Goal: Book appointment/travel/reservation

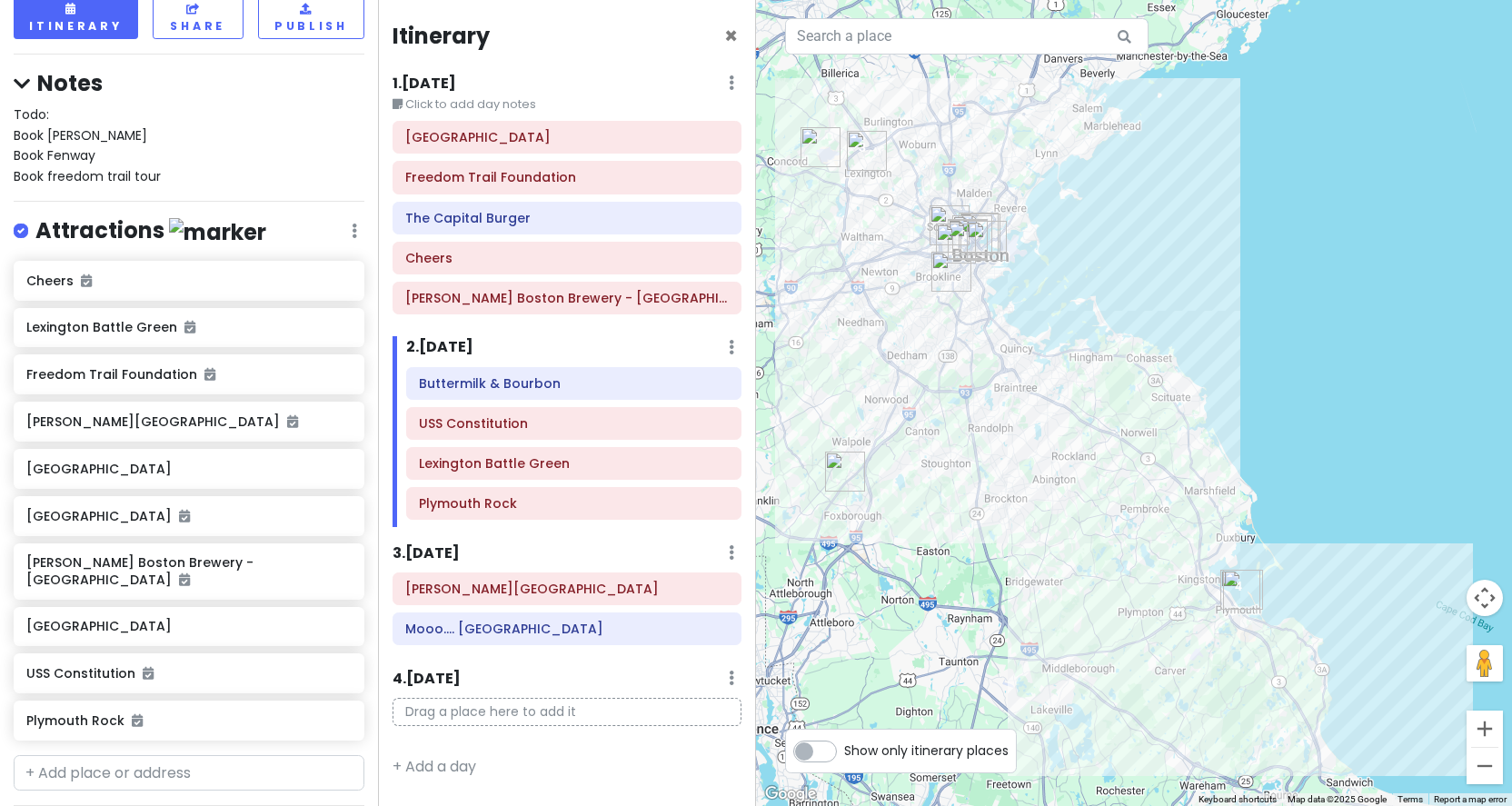
scroll to position [127, 0]
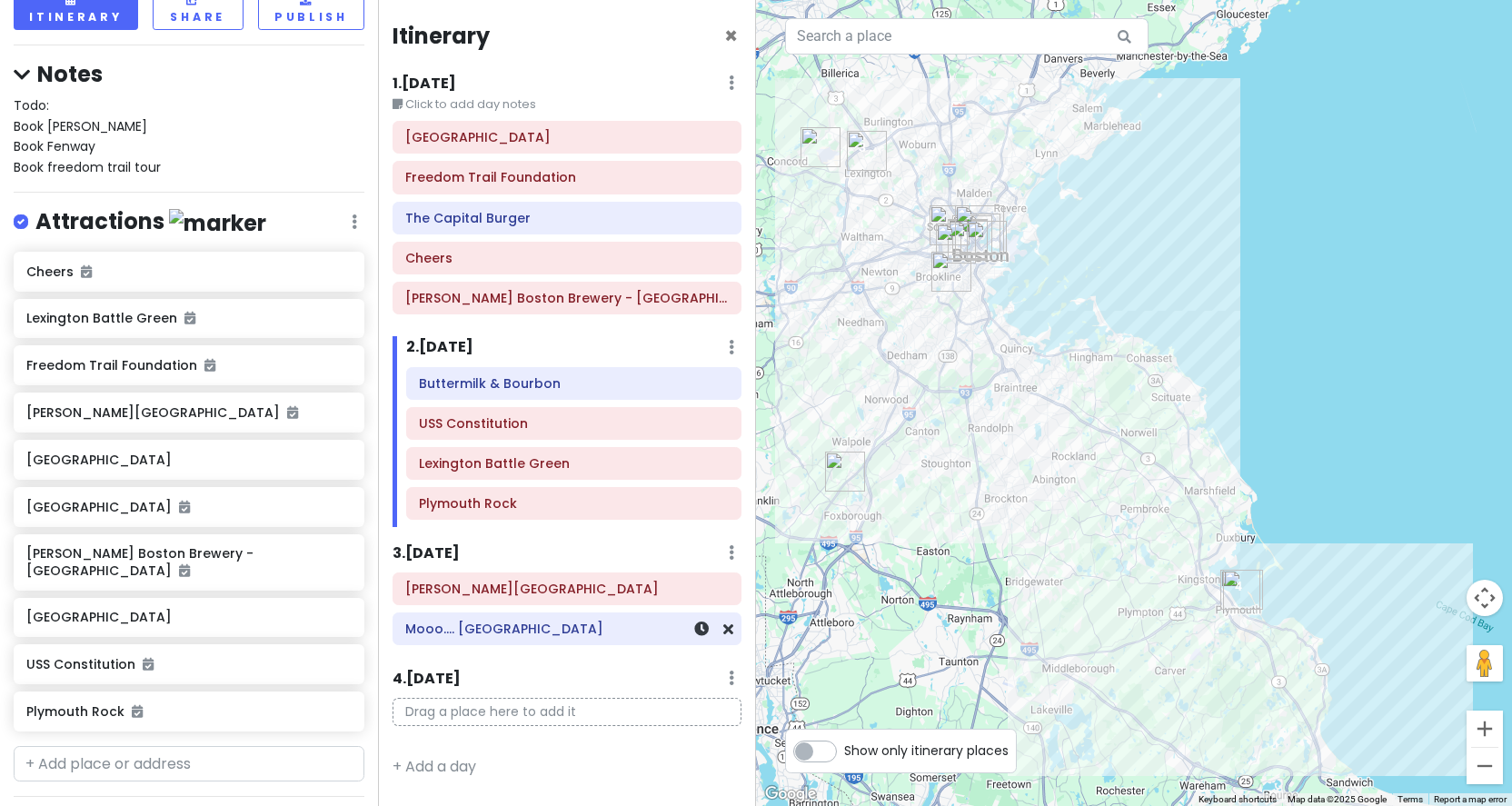
click at [552, 629] on h6 "Mooo.... [GEOGRAPHIC_DATA]" at bounding box center [567, 629] width 323 height 17
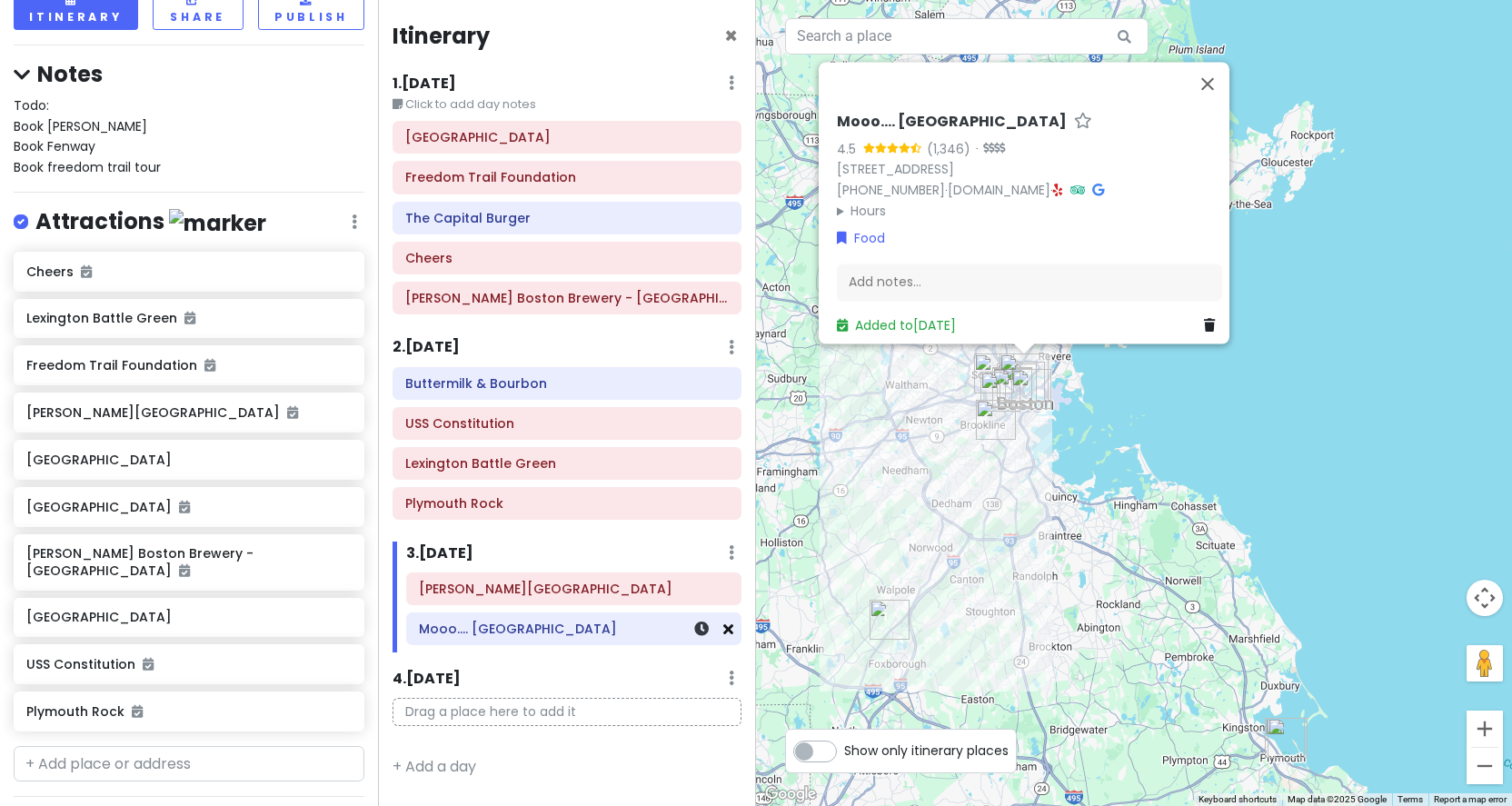
click at [728, 622] on icon at bounding box center [728, 629] width 10 height 15
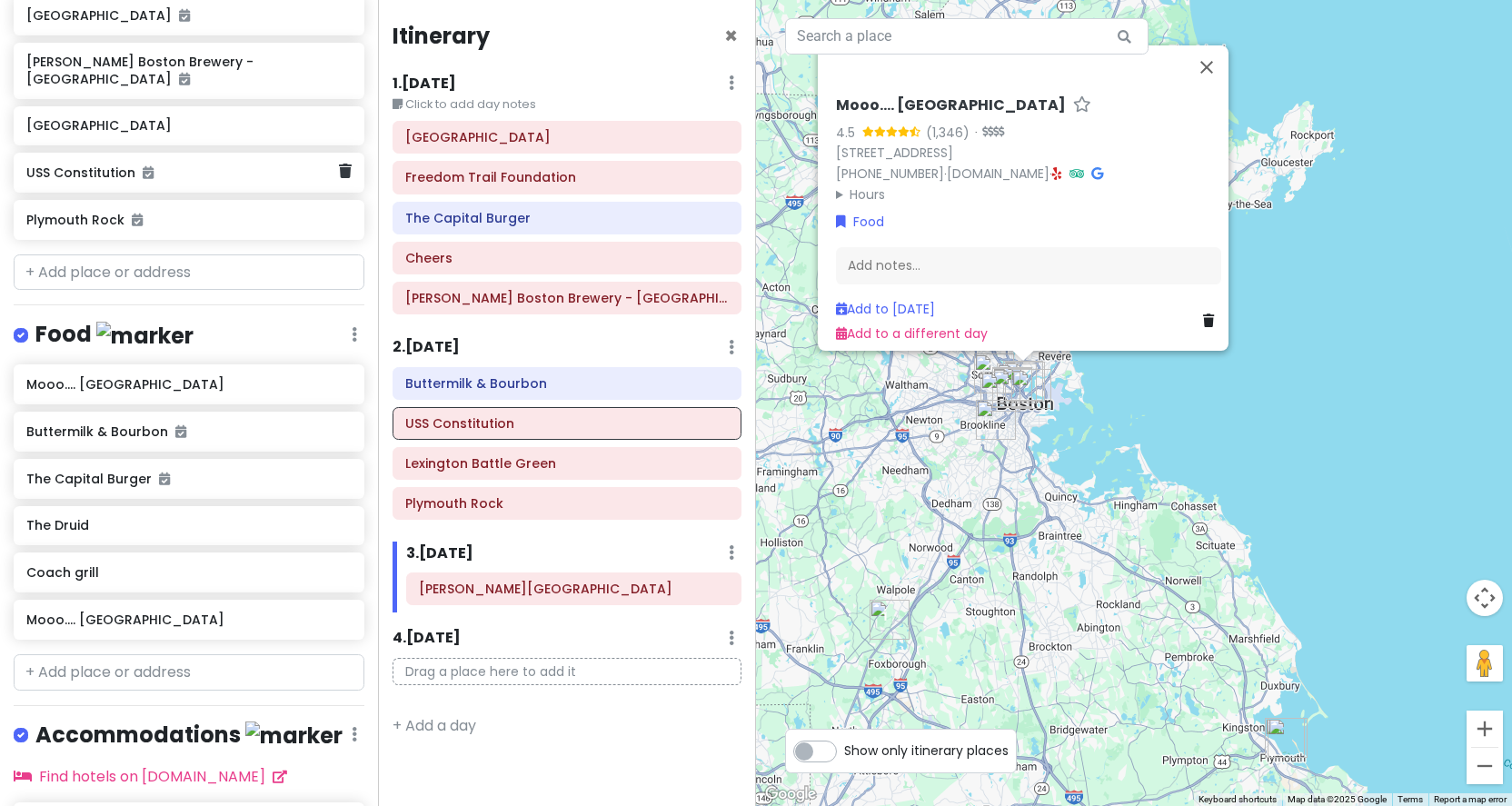
scroll to position [620, 0]
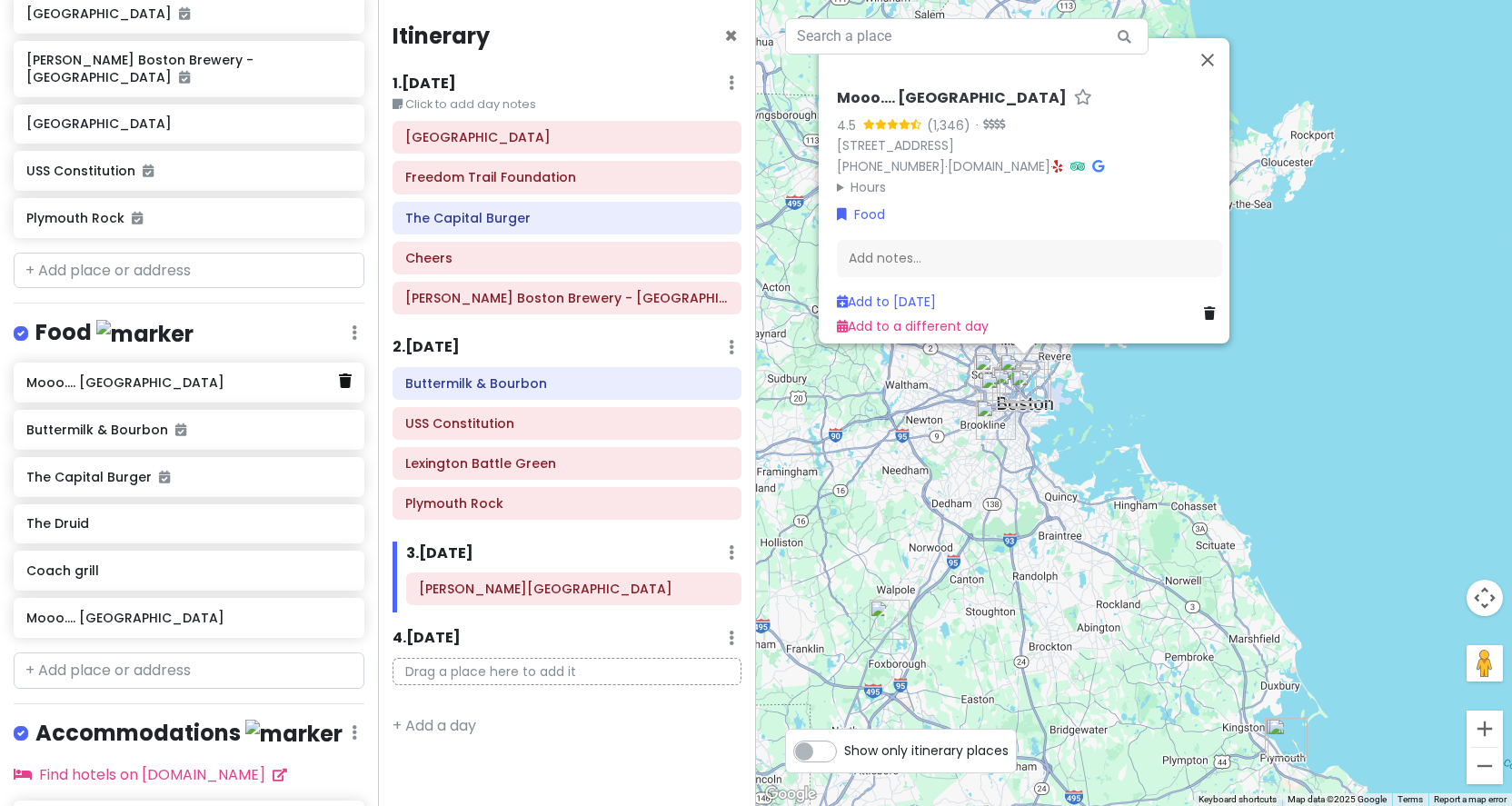
click at [349, 376] on icon at bounding box center [346, 381] width 13 height 15
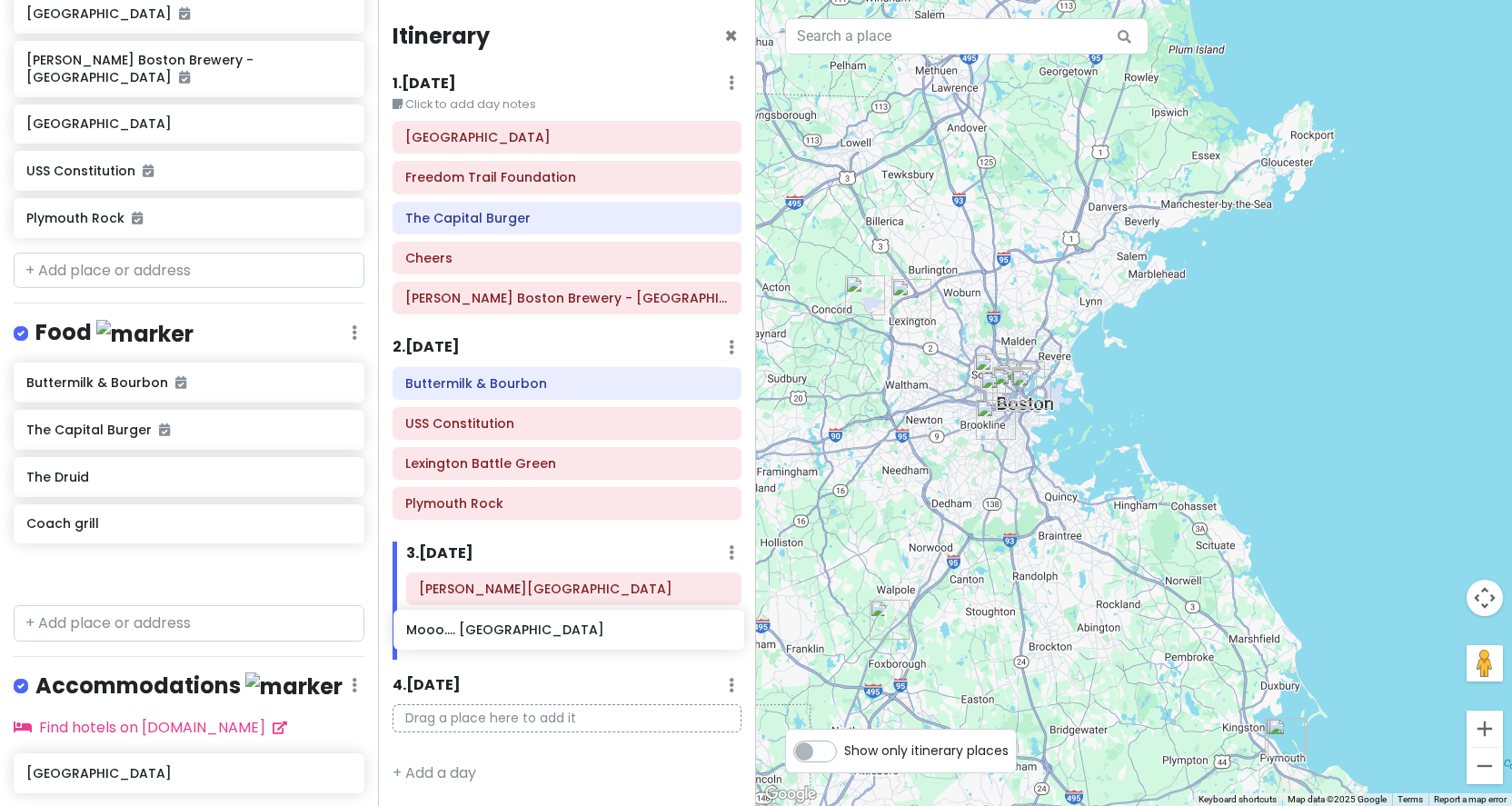
drag, startPoint x: 147, startPoint y: 568, endPoint x: 527, endPoint y: 636, distance: 386.0
click at [527, 636] on div "Browns vs Patriots Private Change Dates Make a Copy Delete Trip Go Pro ⚡️ Give …" at bounding box center [756, 403] width 1512 height 806
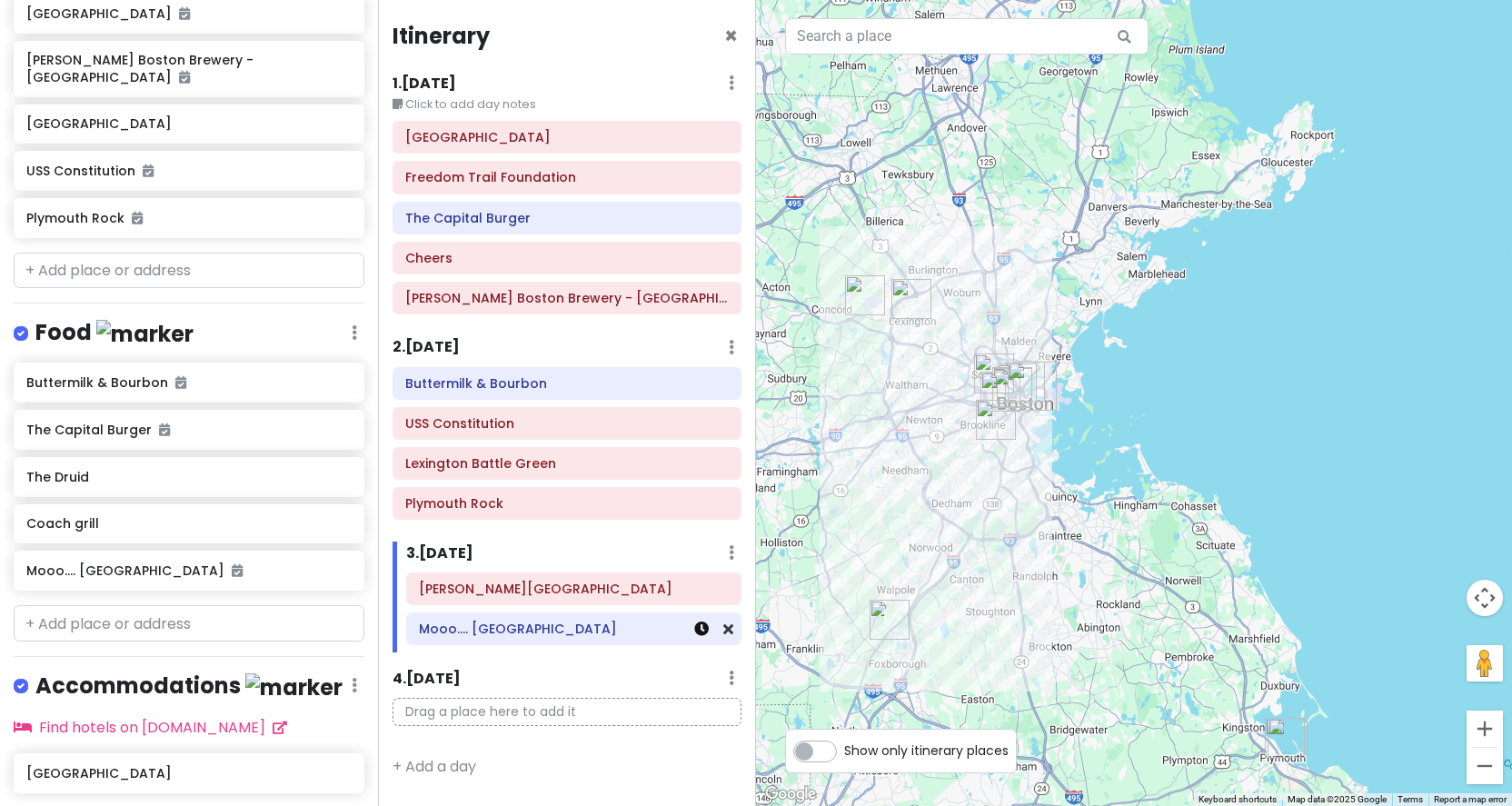
click at [701, 627] on icon at bounding box center [701, 629] width 15 height 15
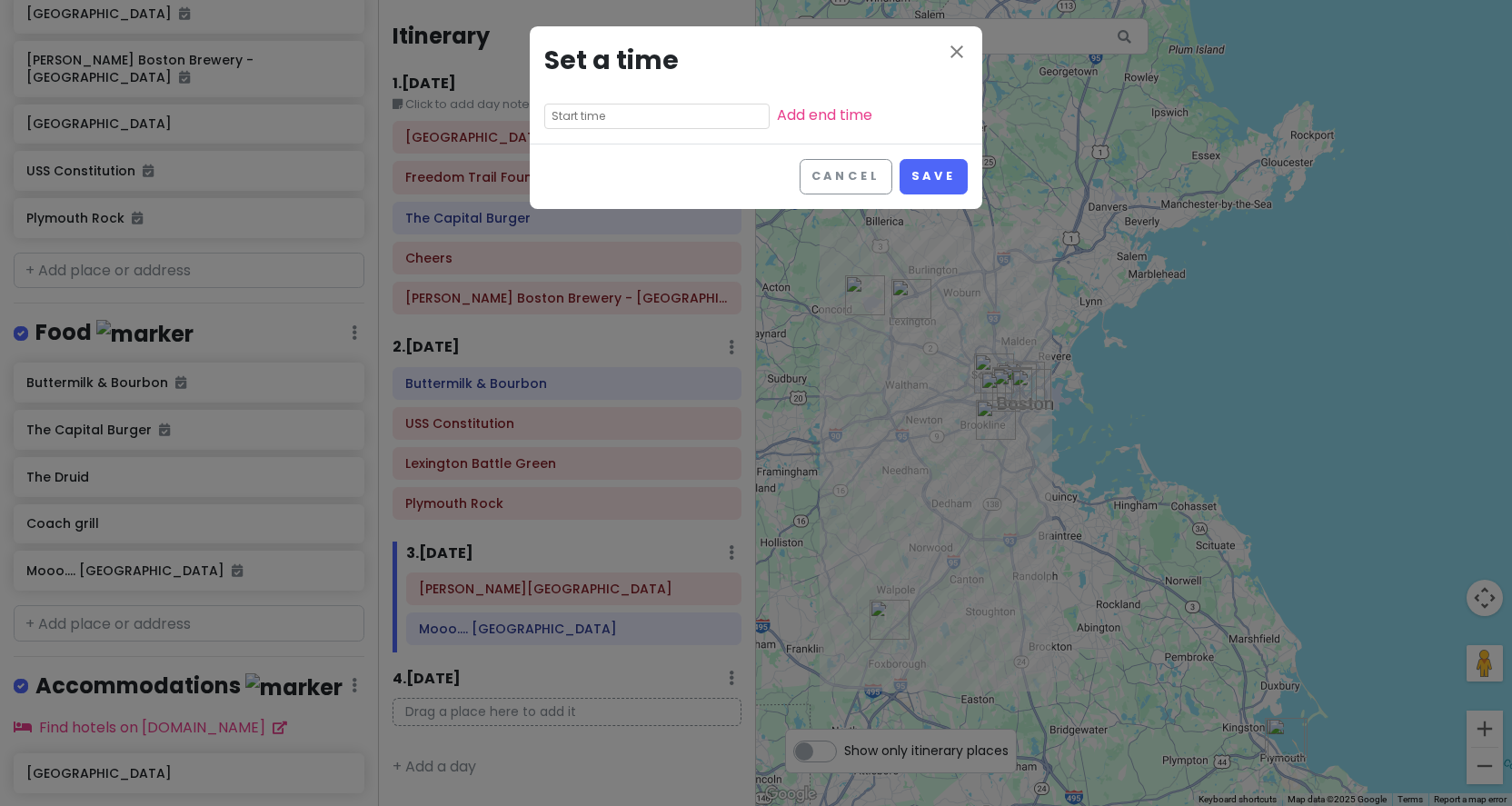
click at [657, 116] on input "text" at bounding box center [657, 116] width 226 height 26
click at [574, 189] on li "08" at bounding box center [570, 186] width 50 height 22
type input "8:00 pm"
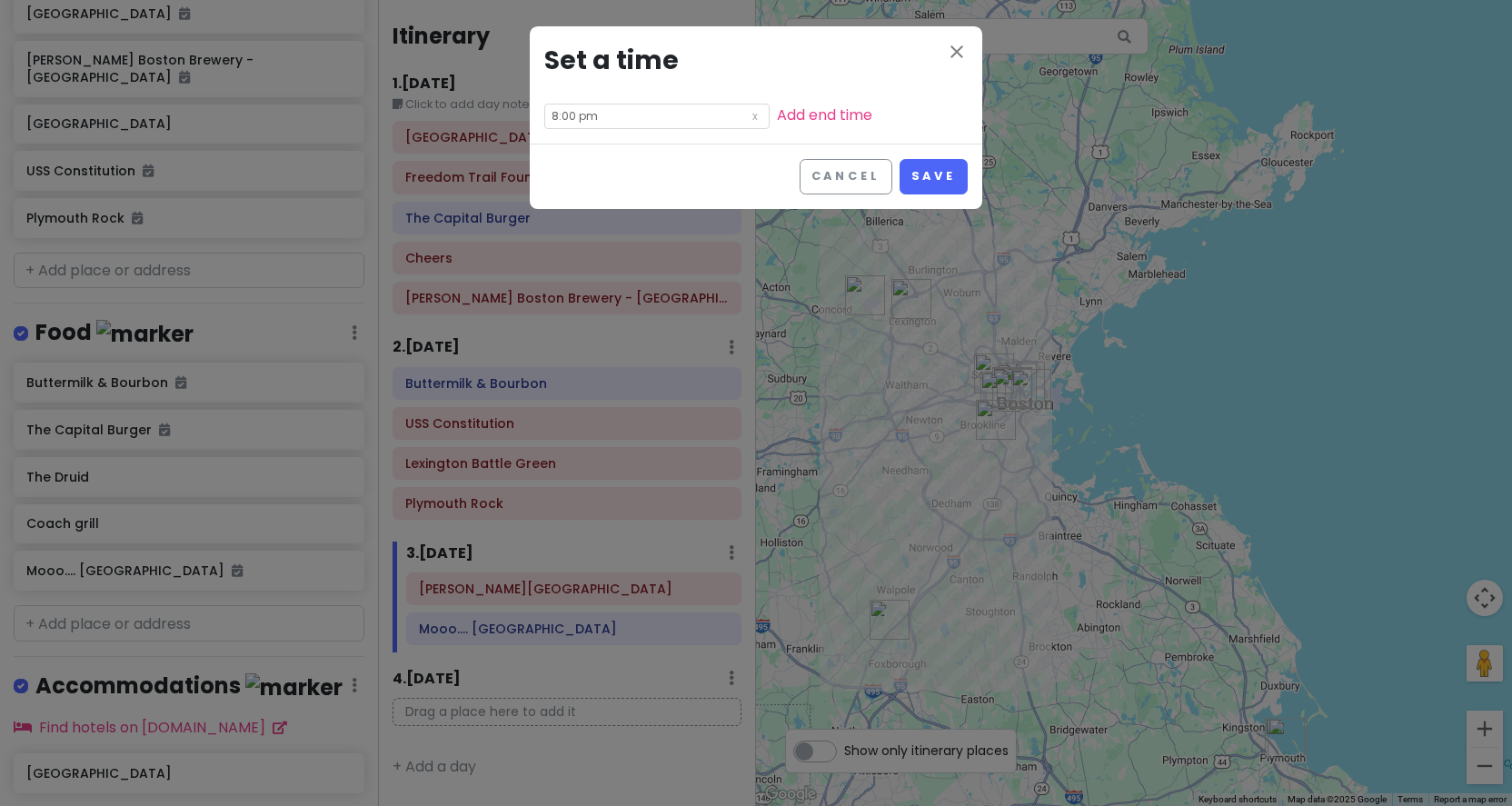
click at [713, 41] on h3 "Set a time" at bounding box center [756, 61] width 423 height 41
click at [925, 178] on button "Save" at bounding box center [934, 177] width 68 height 35
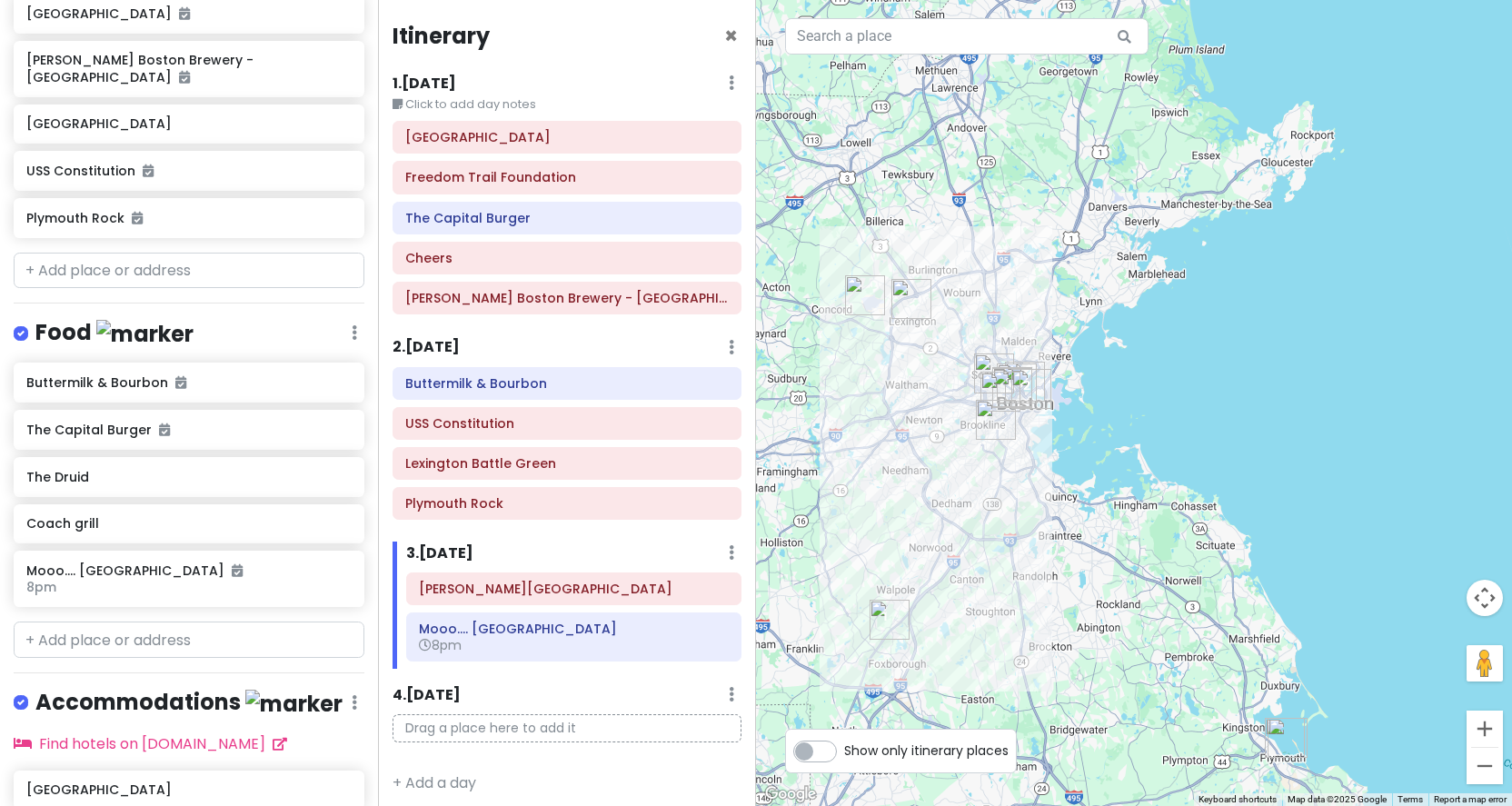
scroll to position [0, 0]
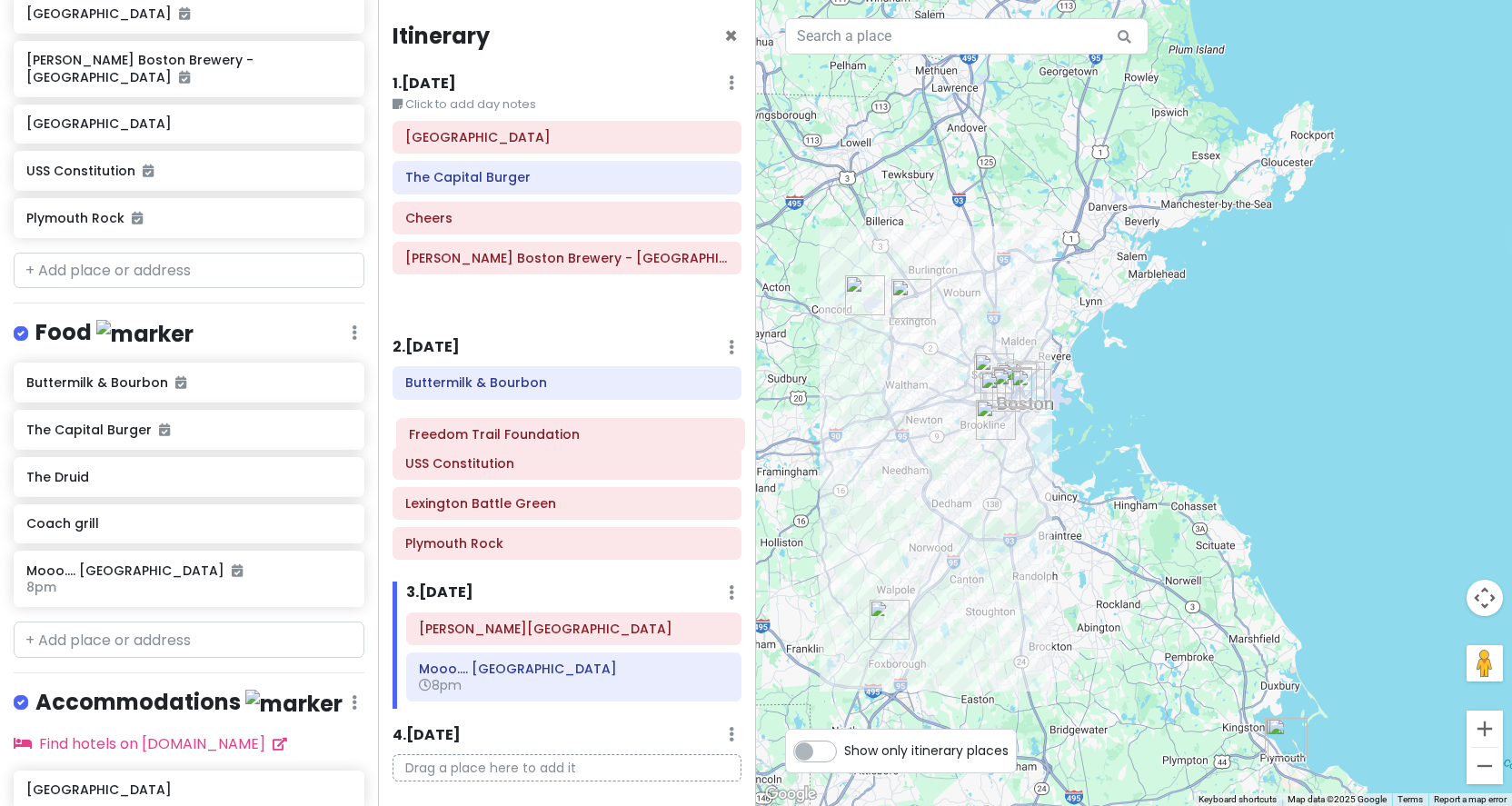
drag, startPoint x: 589, startPoint y: 180, endPoint x: 592, endPoint y: 438, distance: 258.0
click at [592, 438] on div "Itinerary × 1 . [DATE] Edit Day Notes Delete Day Click to add day notes Fenway …" at bounding box center [567, 403] width 378 height 806
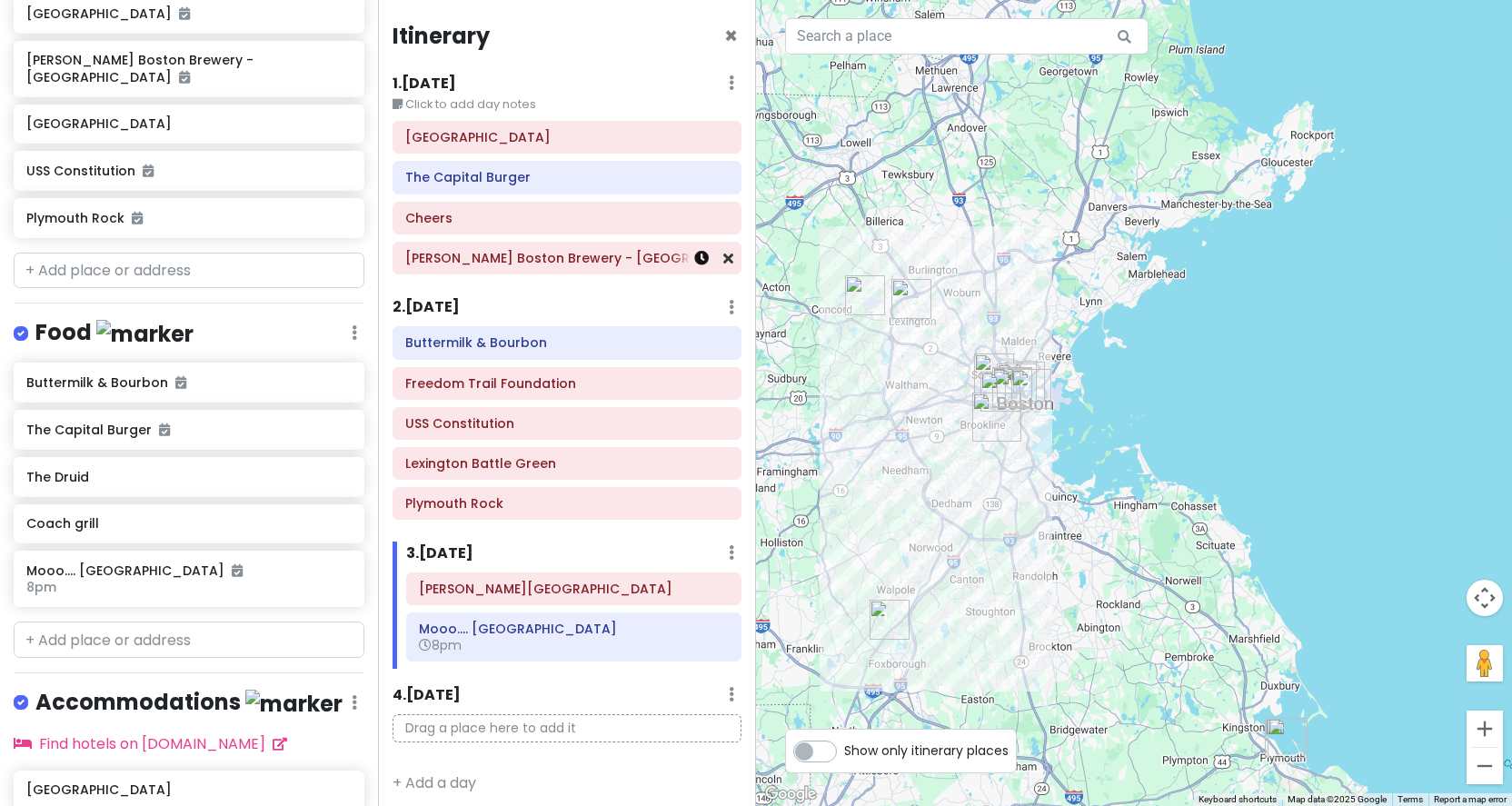
click at [701, 253] on icon at bounding box center [701, 258] width 15 height 15
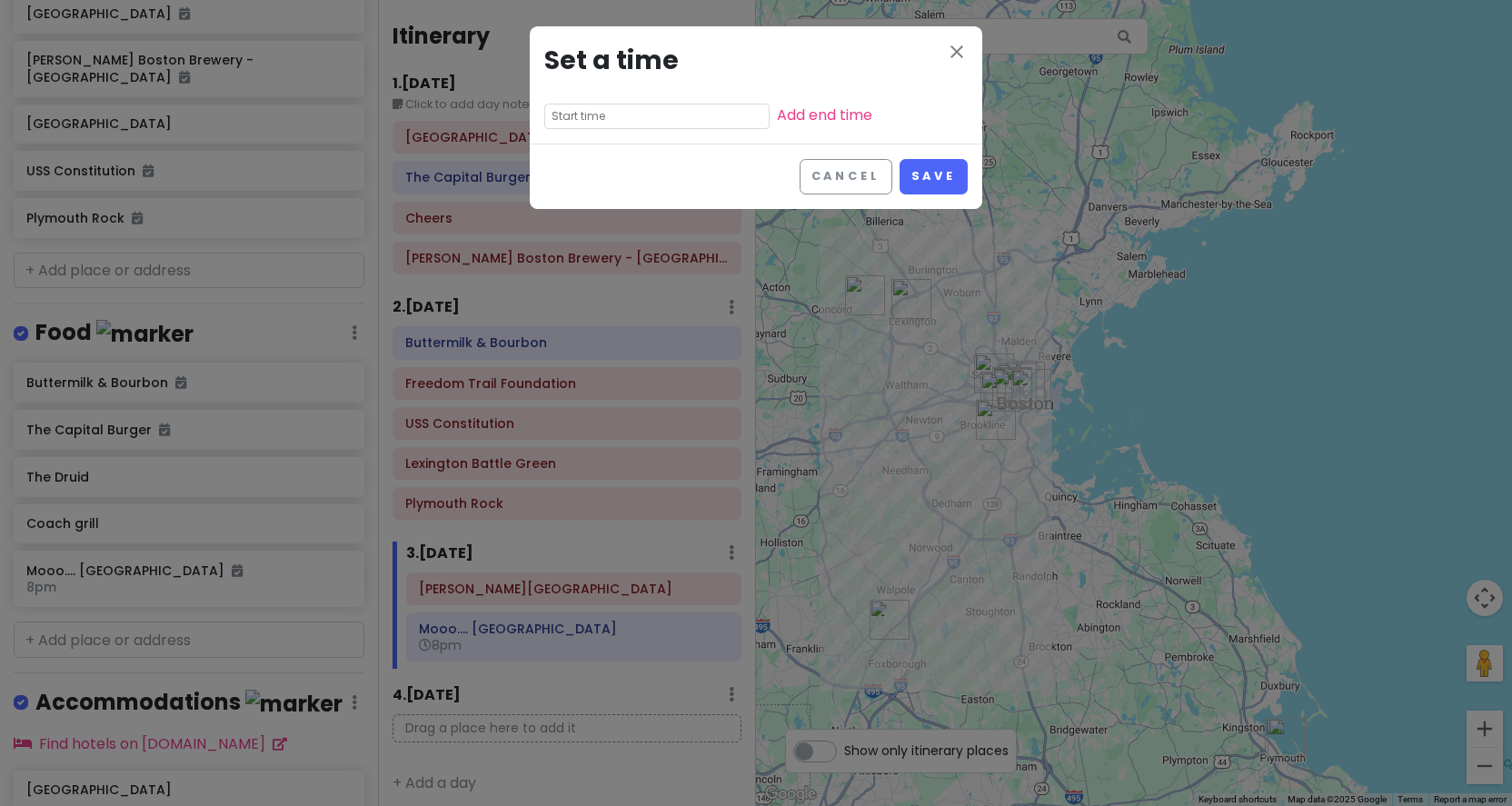
click at [704, 116] on input "text" at bounding box center [657, 116] width 226 height 26
click at [576, 173] on li "03" at bounding box center [570, 171] width 50 height 22
type input "3:00 pm"
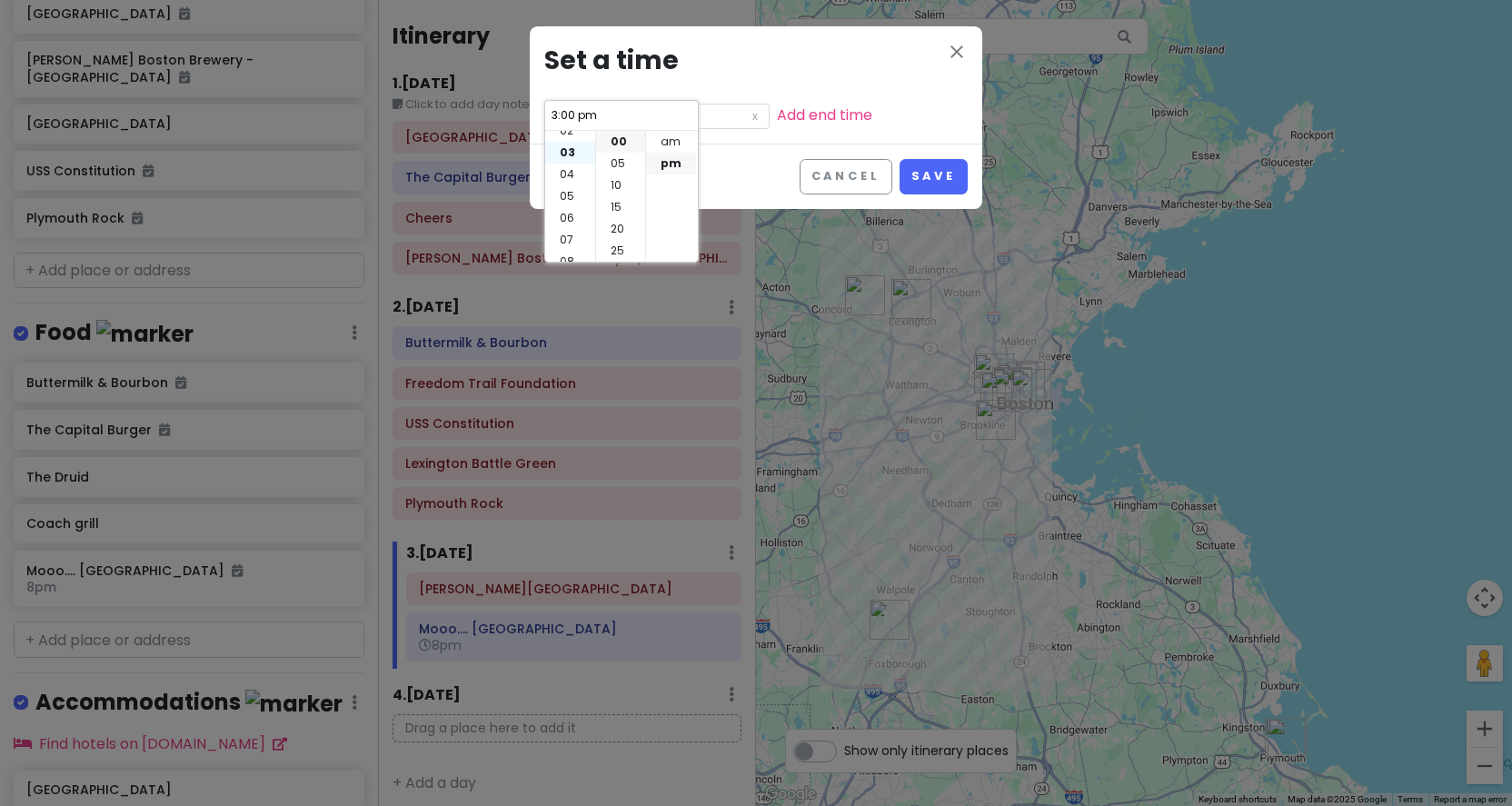
scroll to position [66, 0]
click at [818, 54] on h3 "Set a time" at bounding box center [756, 61] width 423 height 41
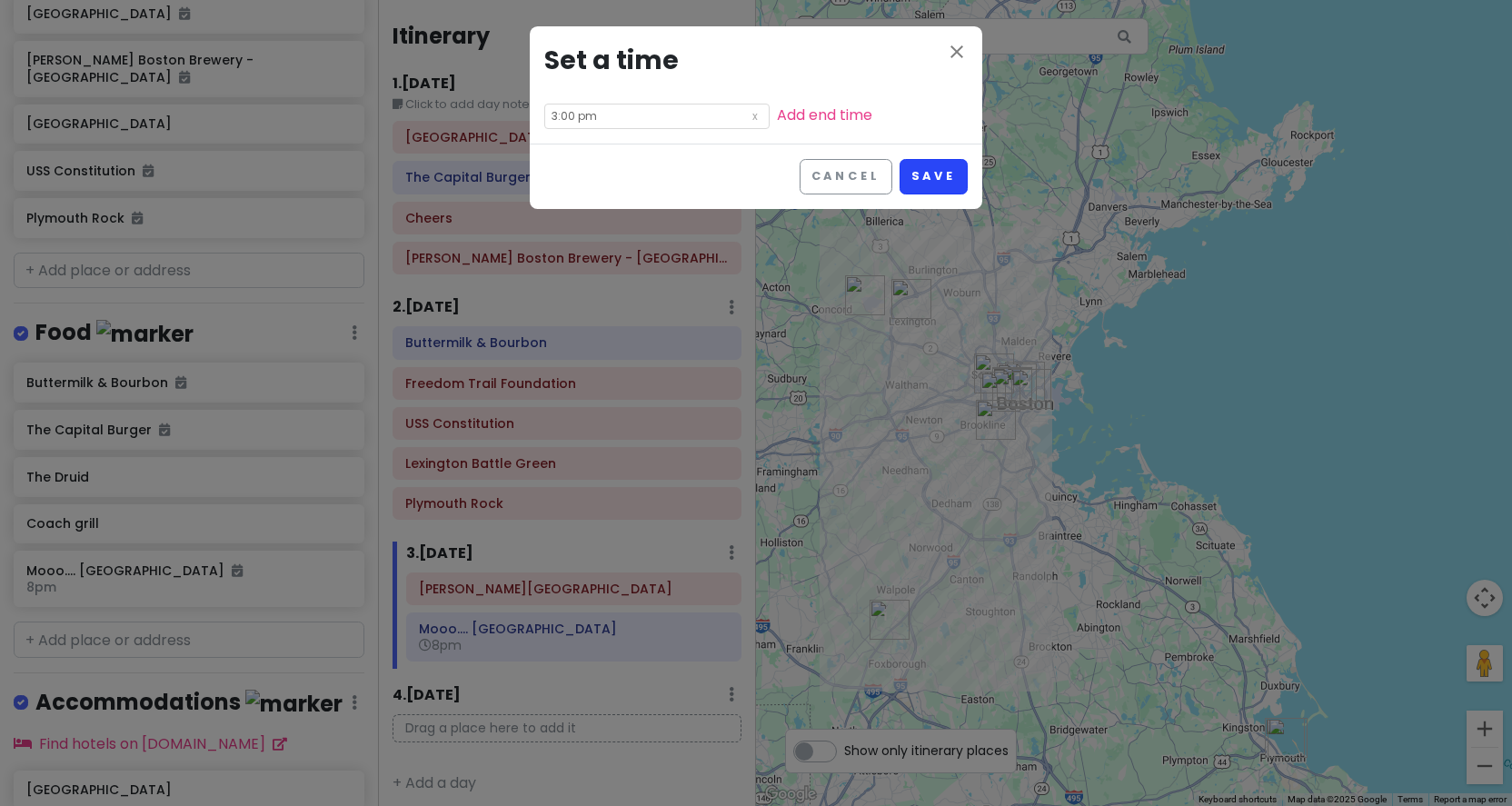
click at [924, 174] on button "Save" at bounding box center [934, 177] width 68 height 35
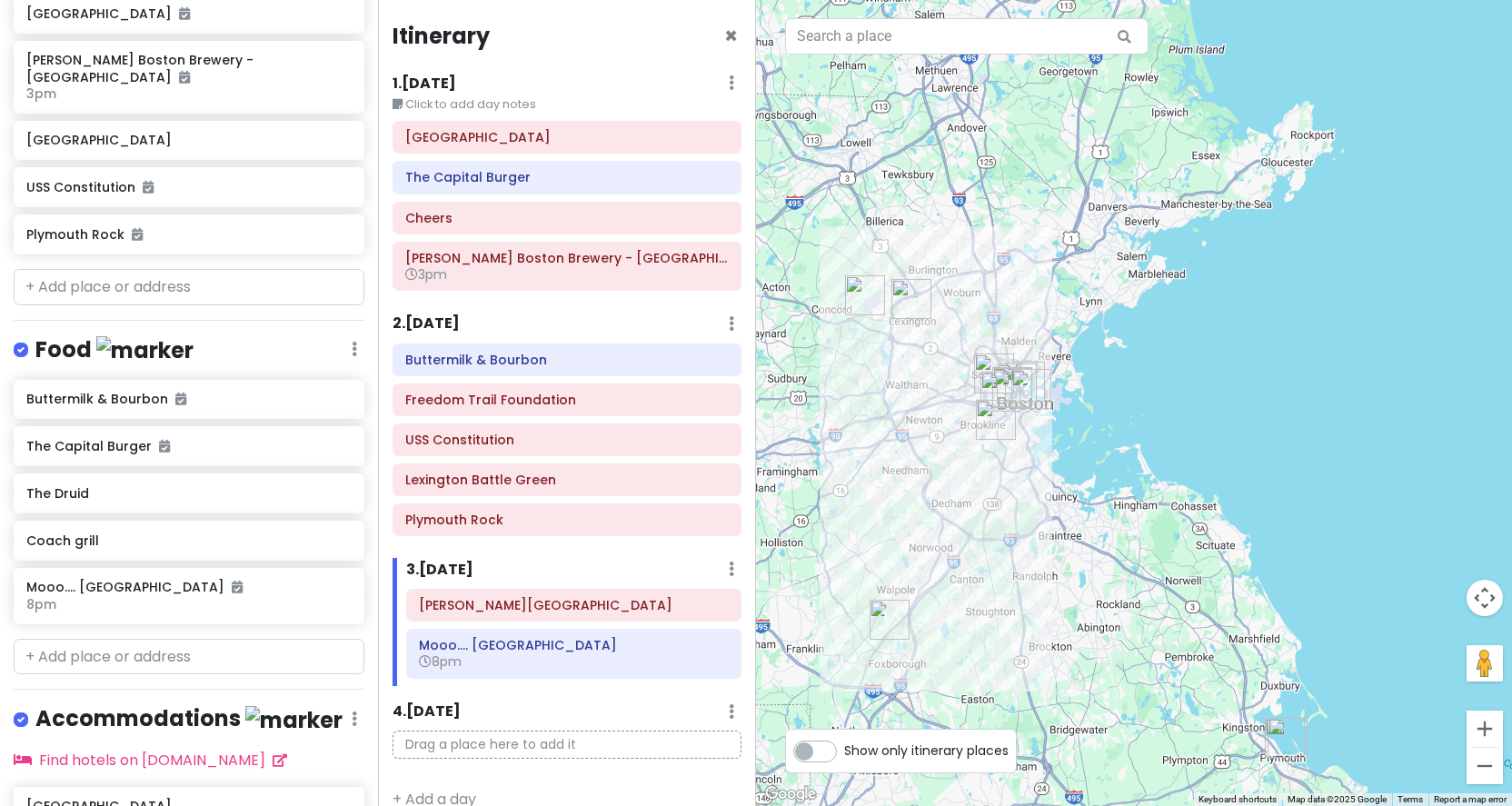
click at [620, 328] on div "2 . [DATE] Add Day Notes Delete Day" at bounding box center [567, 327] width 349 height 31
click at [560, 316] on div "2 . [DATE] Add Day Notes Delete Day" at bounding box center [567, 327] width 349 height 31
click at [603, 412] on div "Freedom Trail Foundation" at bounding box center [567, 399] width 349 height 32
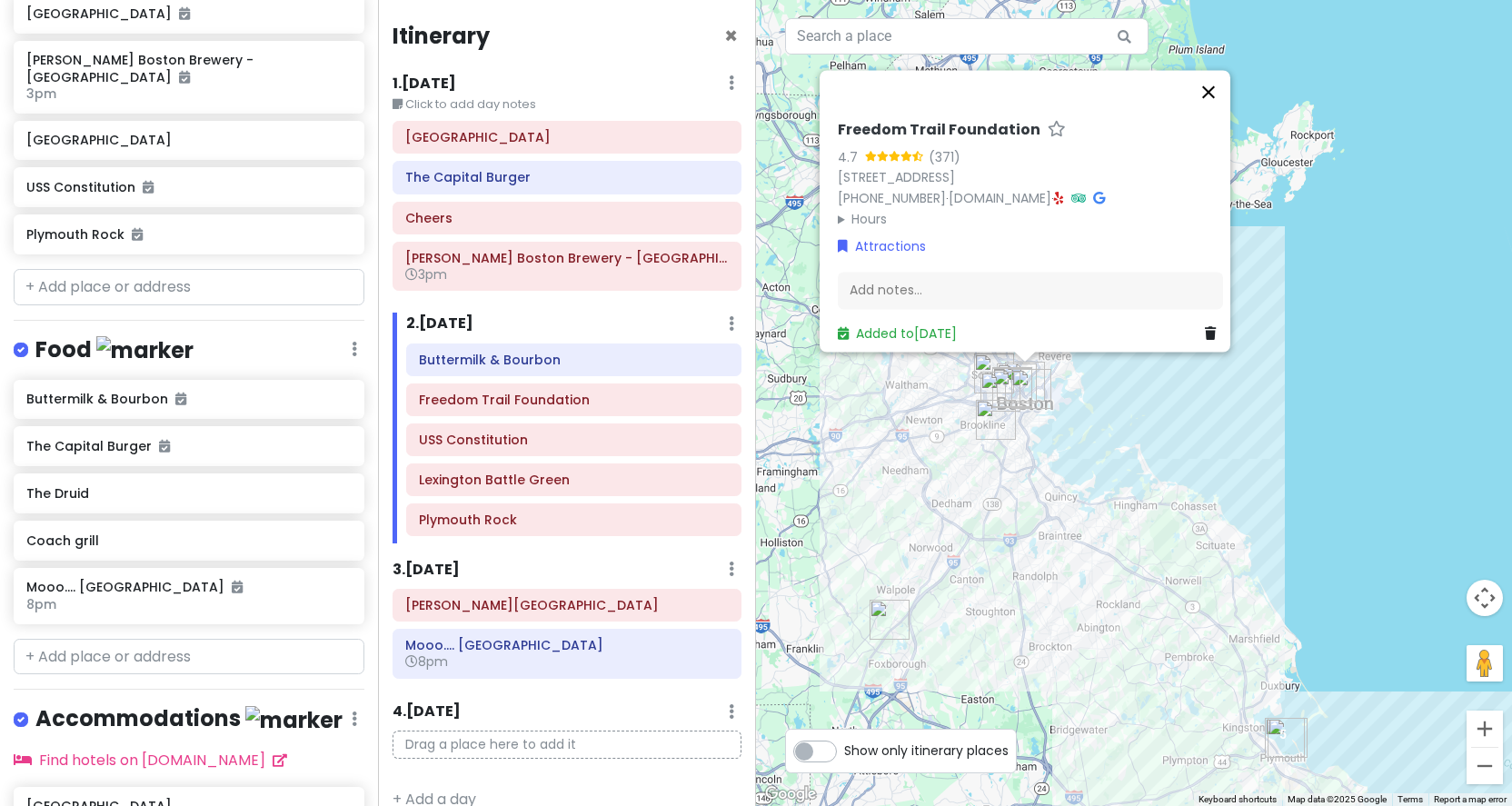
click at [1225, 82] on button "Close" at bounding box center [1208, 92] width 43 height 43
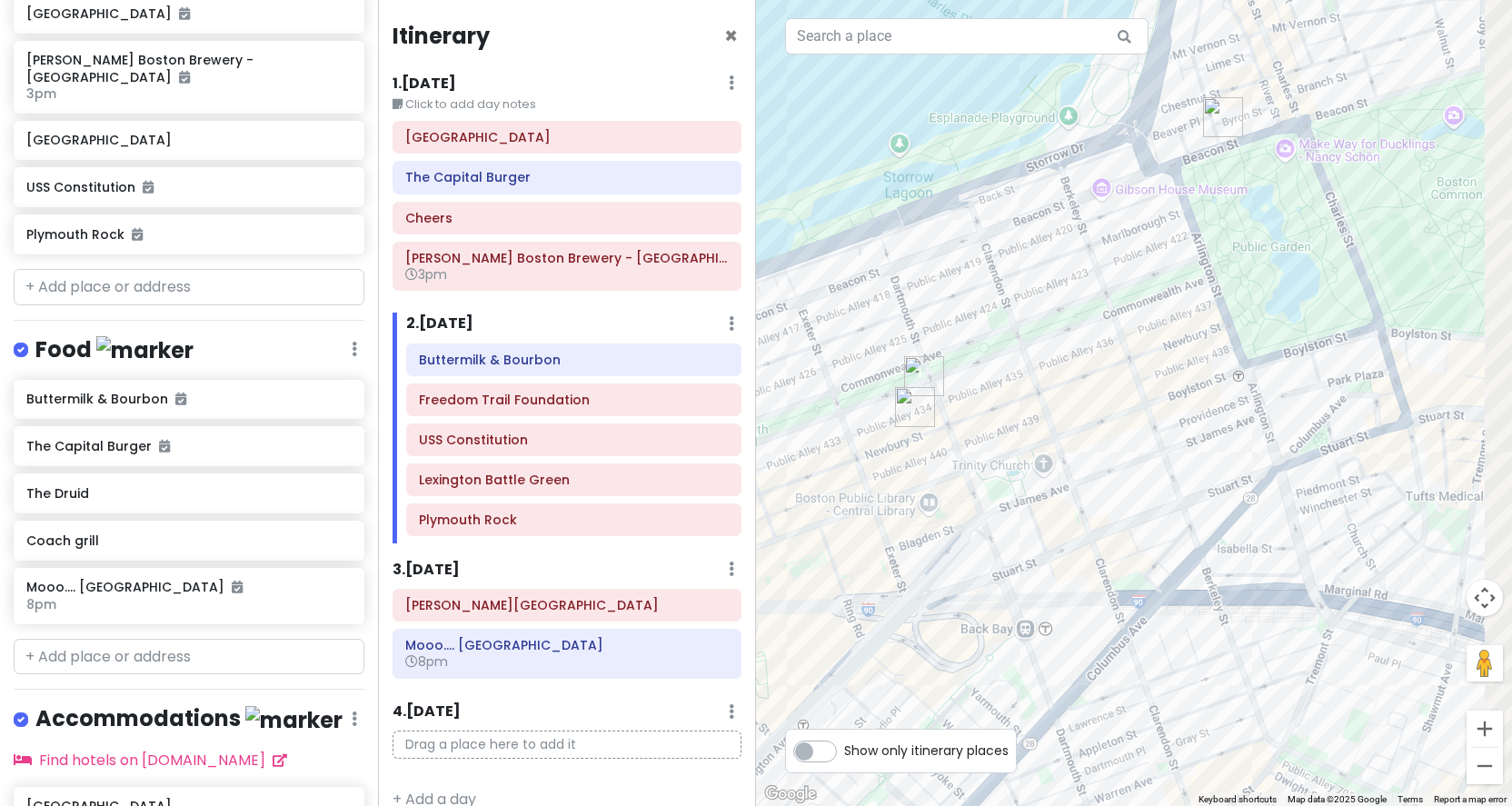
drag, startPoint x: 1473, startPoint y: 160, endPoint x: 960, endPoint y: 416, distance: 573.3
click at [960, 416] on div at bounding box center [1134, 403] width 756 height 806
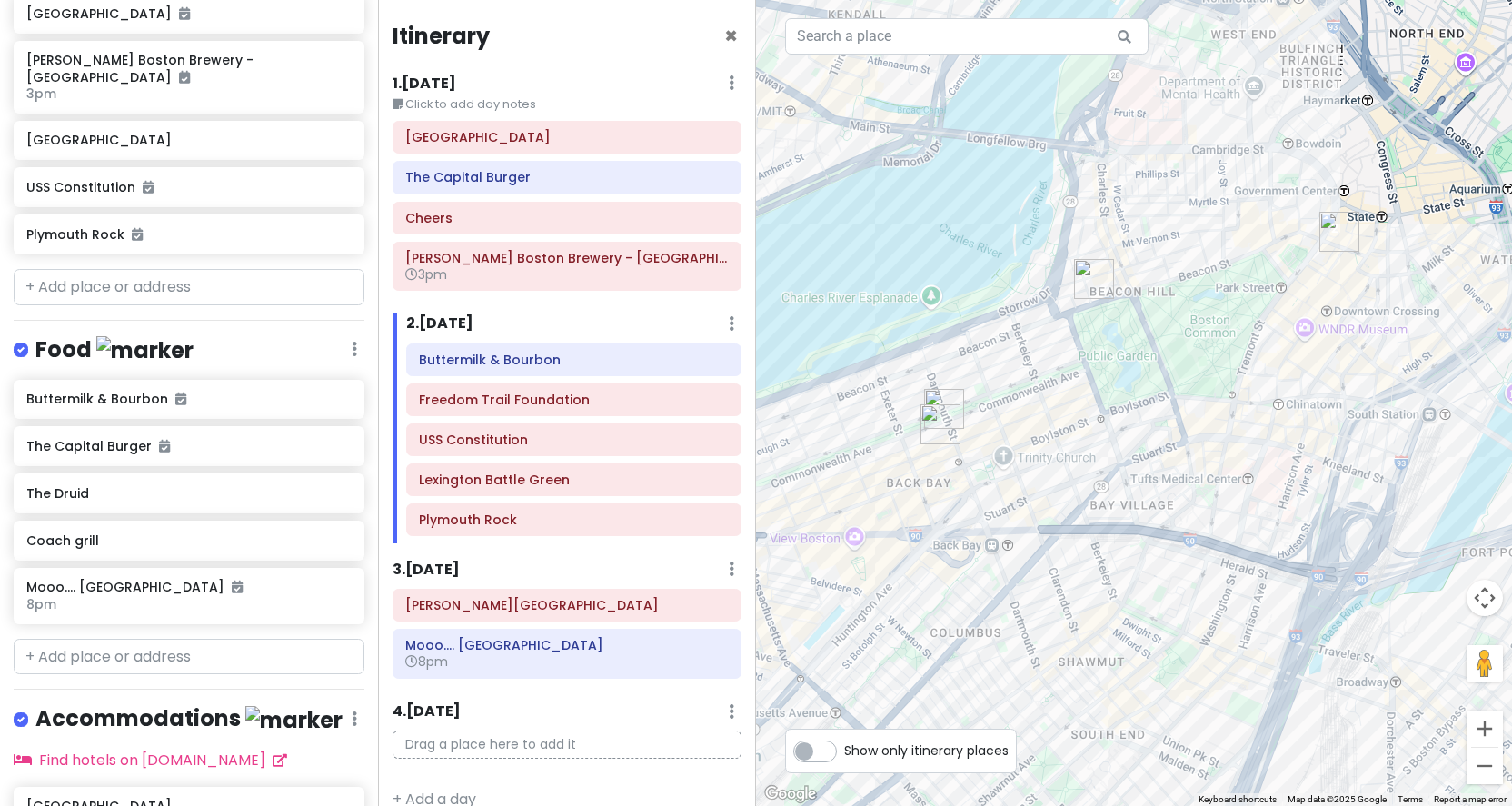
click at [1092, 268] on img "Cheers" at bounding box center [1093, 278] width 40 height 40
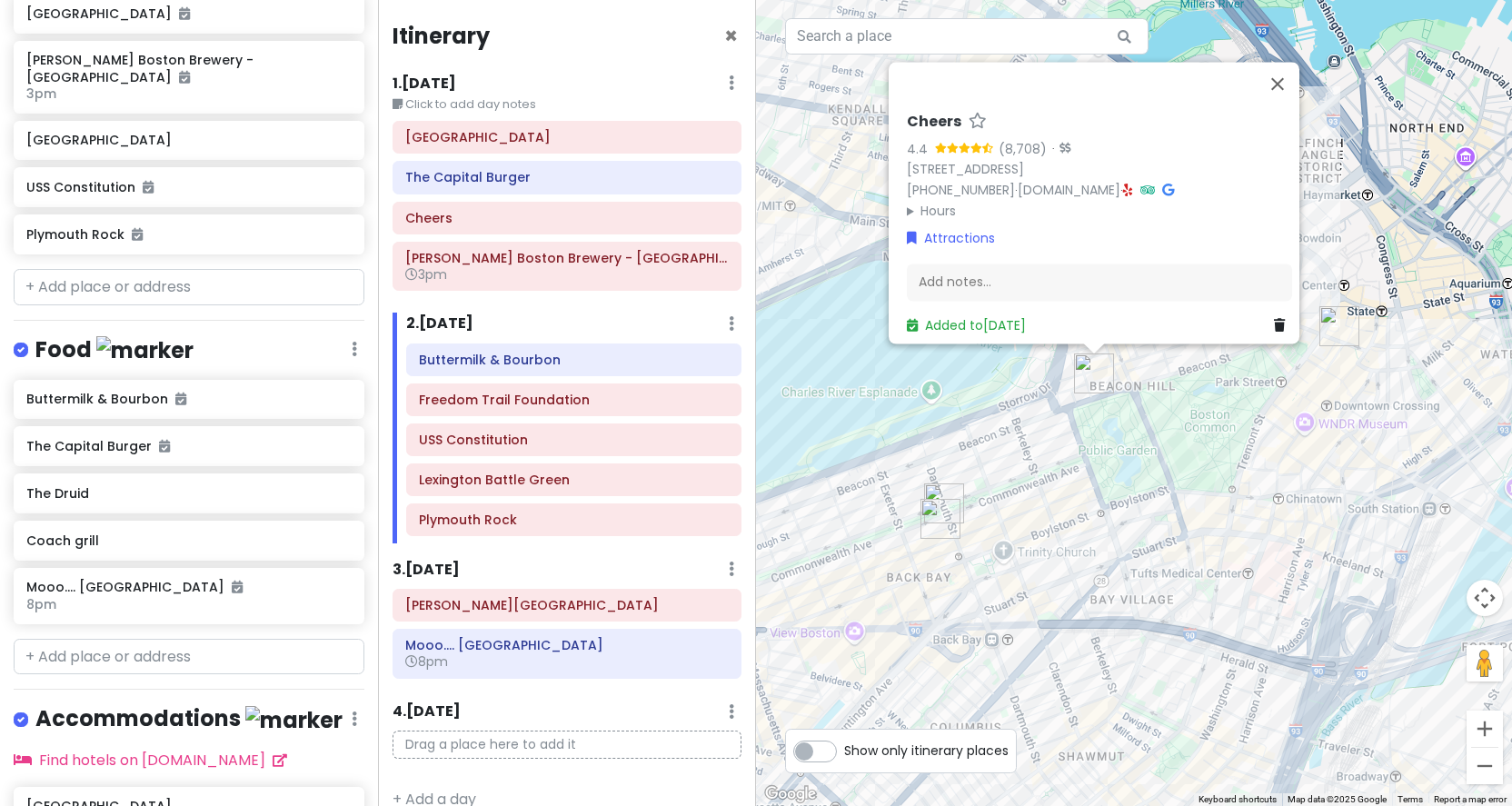
click at [1215, 186] on div "Cheers 4.4 (8,708) · [STREET_ADDRESS] [PHONE_NUMBER] · [DOMAIN_NAME] · Hours [D…" at bounding box center [1099, 166] width 385 height 108
click at [1175, 184] on icon at bounding box center [1168, 190] width 12 height 13
click at [491, 218] on div "Fenway Park The Capital Burger Cheers [PERSON_NAME] Boston Brewery - [GEOGRAPHI…" at bounding box center [567, 210] width 376 height 177
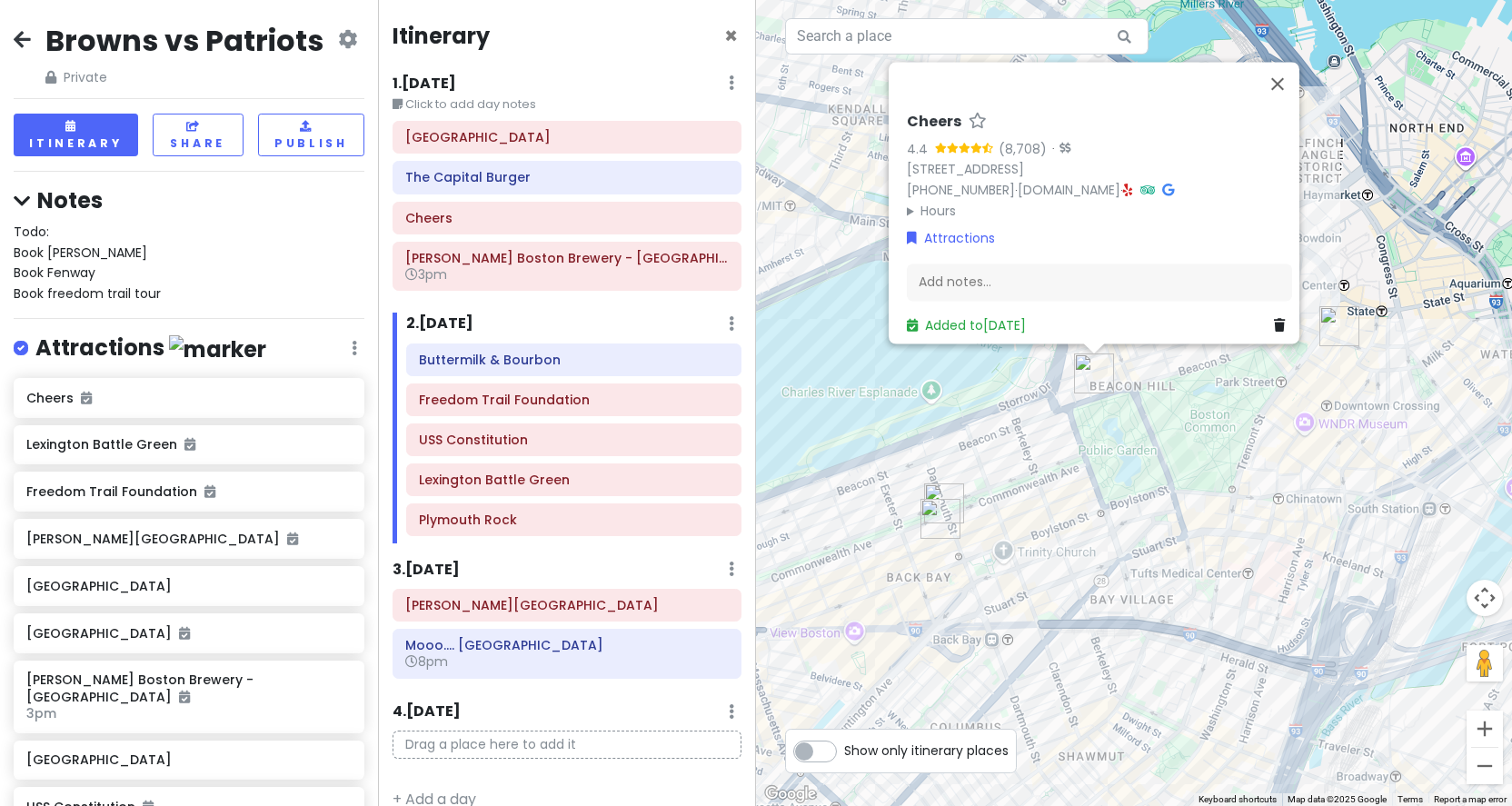
scroll to position [0, 0]
click at [145, 245] on div "Todo: Book [PERSON_NAME] Book Fenway Book freedom trail tour" at bounding box center [189, 263] width 351 height 82
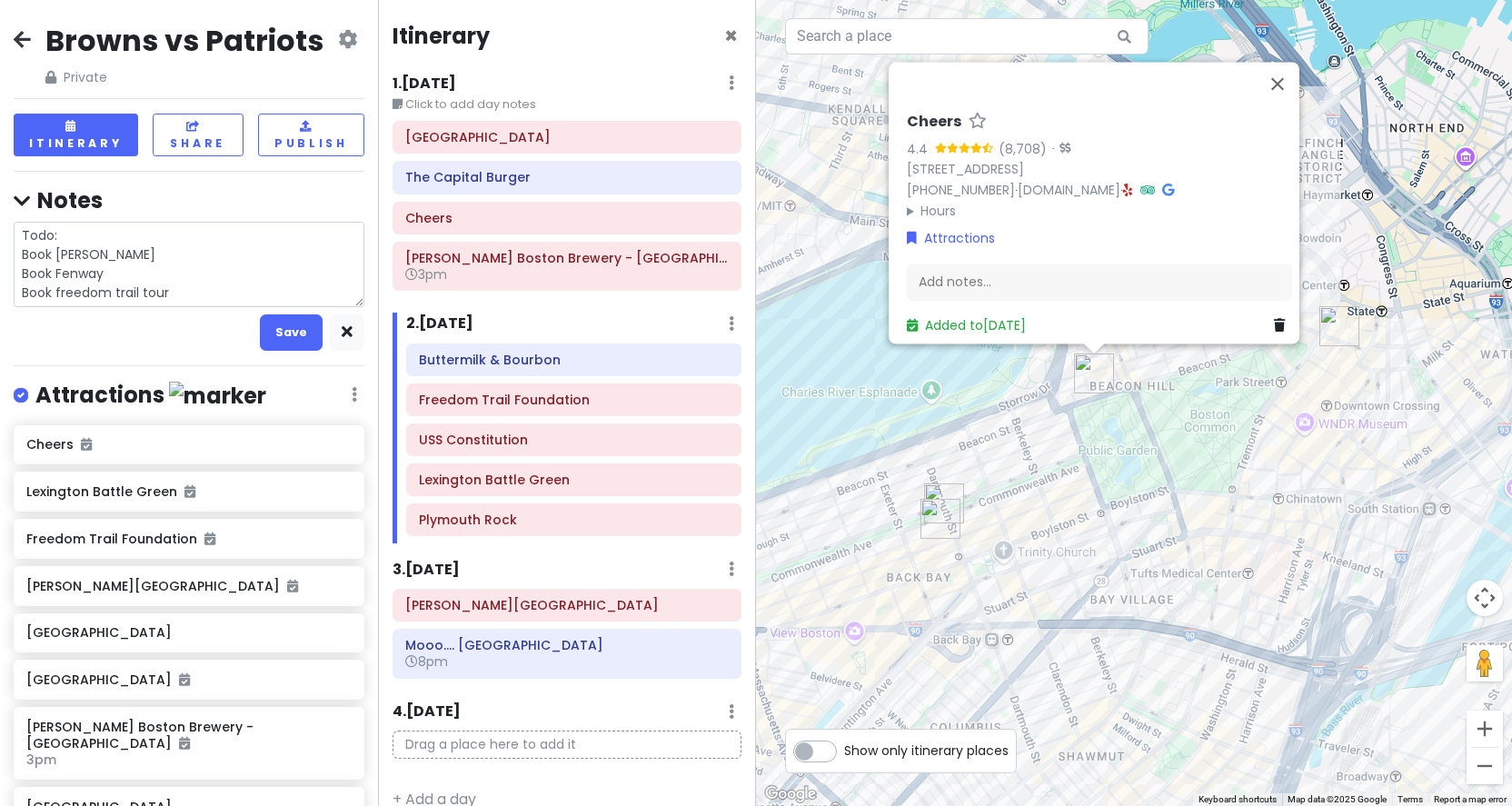
drag, startPoint x: 150, startPoint y: 252, endPoint x: 8, endPoint y: 262, distance: 142.4
click at [8, 262] on div "Browns vs Patriots Private Change Dates Make a Copy Delete Trip Go Pro ⚡️ Give …" at bounding box center [189, 403] width 378 height 806
drag, startPoint x: 144, startPoint y: 253, endPoint x: 21, endPoint y: 260, distance: 123.2
click at [21, 260] on textarea "Todo: Book [PERSON_NAME] Book Fenway Book freedom trail tour" at bounding box center [189, 264] width 351 height 85
type textarea "x"
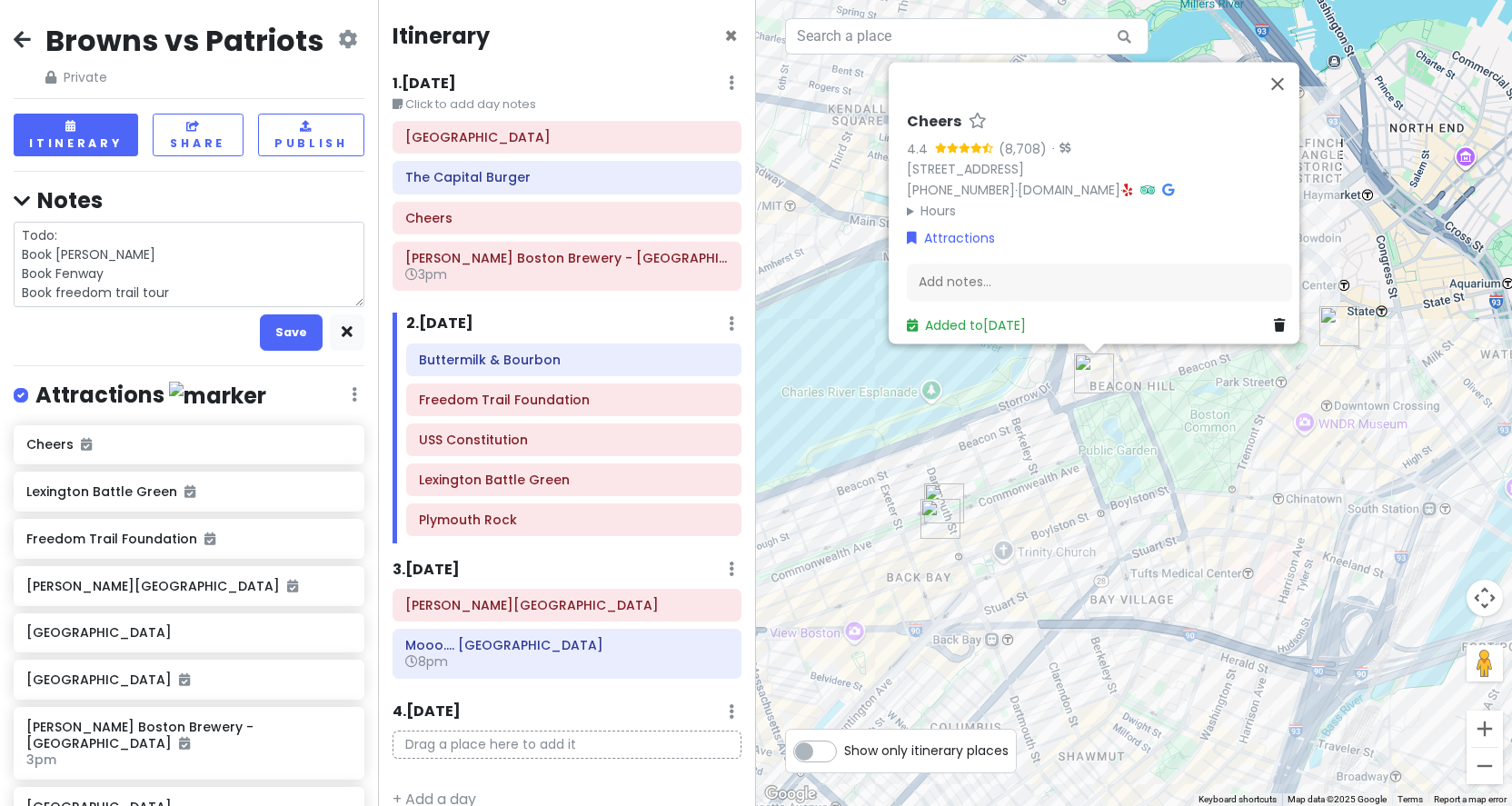
type textarea "Todo: Book Fenway Book freedom trail tour"
type textarea "x"
type textarea "Todo: Book Fenway Book freedom trail tour"
